Goal: Task Accomplishment & Management: Manage account settings

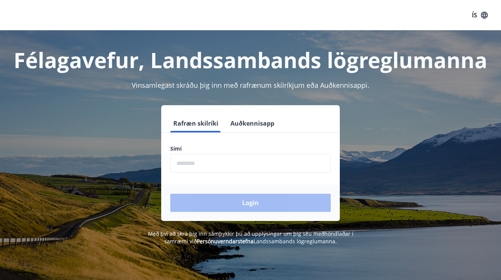
click at [239, 120] on button "Auðkennisapp" at bounding box center [252, 123] width 50 height 18
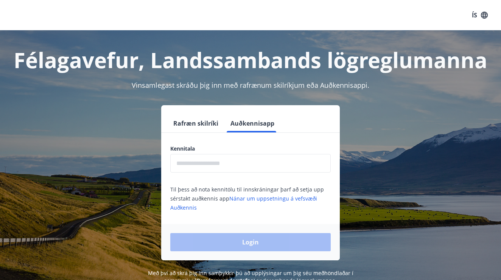
click at [213, 161] on input "text" at bounding box center [250, 163] width 160 height 19
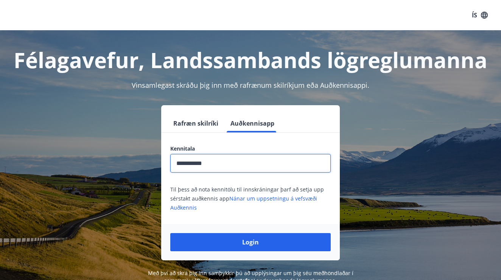
type input "**********"
click at [250, 242] on button "Login" at bounding box center [250, 242] width 160 height 18
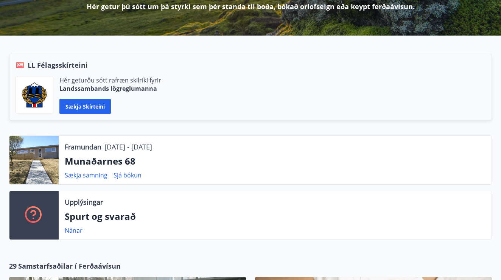
scroll to position [125, 0]
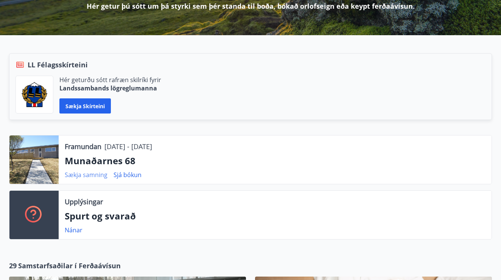
click at [94, 176] on link "Sækja samning" at bounding box center [86, 175] width 43 height 8
click at [81, 174] on link "Sækja samning" at bounding box center [86, 175] width 43 height 8
click at [88, 177] on link "Sækja samning" at bounding box center [86, 175] width 43 height 8
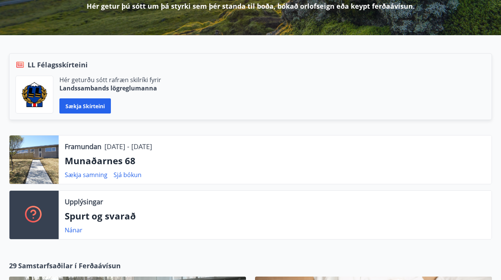
click at [53, 165] on div at bounding box center [33, 159] width 49 height 48
click at [83, 163] on p "Munaðarnes 68" at bounding box center [275, 160] width 421 height 13
click at [122, 159] on p "Munaðarnes 68" at bounding box center [275, 160] width 421 height 13
click at [122, 173] on link "Sjá bókun" at bounding box center [127, 175] width 28 height 8
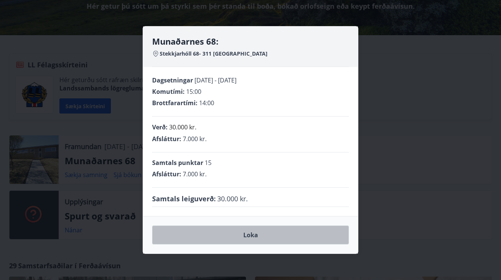
click at [200, 241] on button "Loka" at bounding box center [250, 234] width 197 height 19
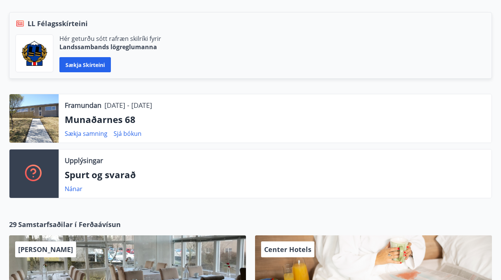
scroll to position [167, 0]
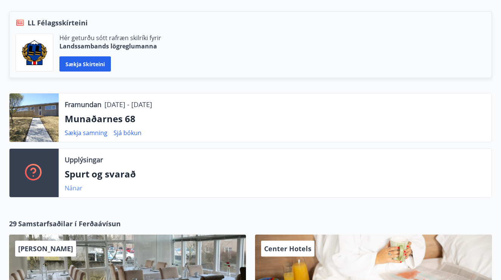
click at [70, 189] on link "Nánar" at bounding box center [74, 188] width 18 height 8
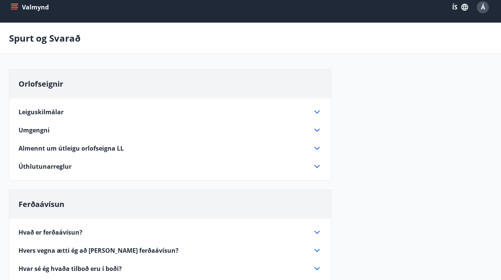
scroll to position [11, 0]
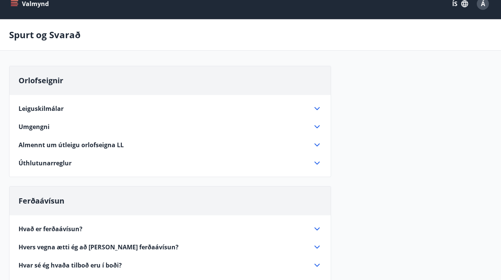
click at [314, 104] on icon at bounding box center [316, 108] width 9 height 9
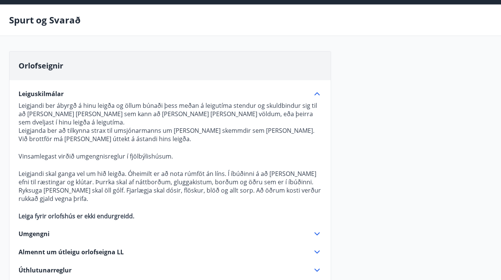
scroll to position [28, 0]
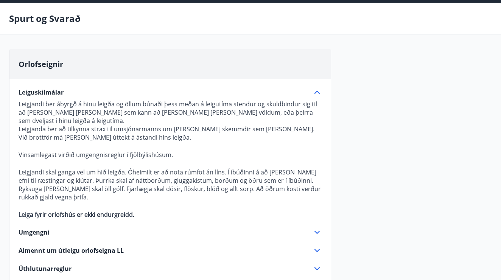
click at [319, 88] on icon at bounding box center [316, 92] width 9 height 9
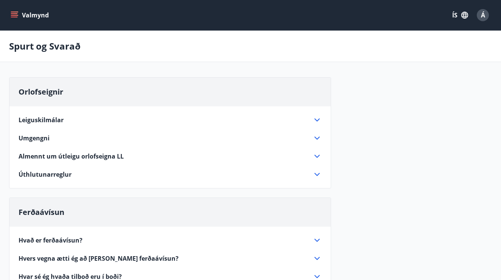
scroll to position [0, 0]
